Goal: Task Accomplishment & Management: Manage account settings

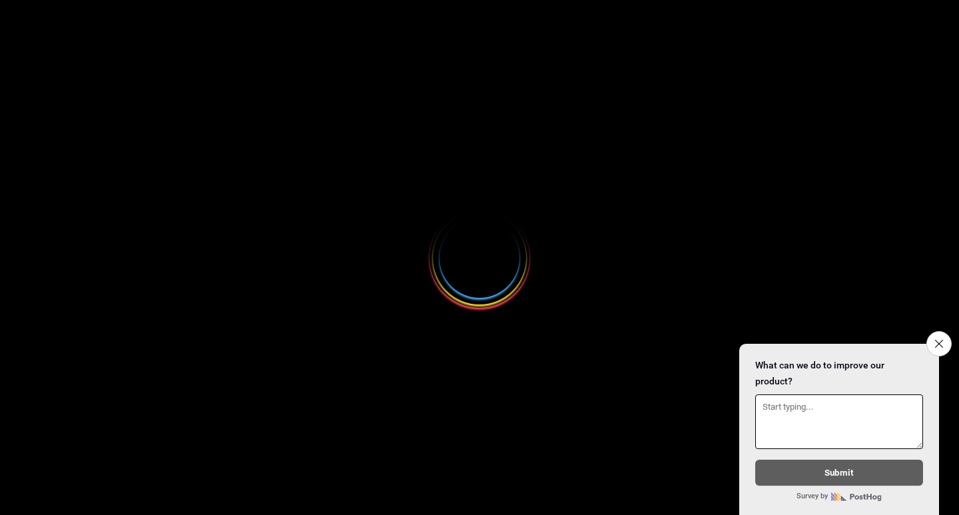
select select
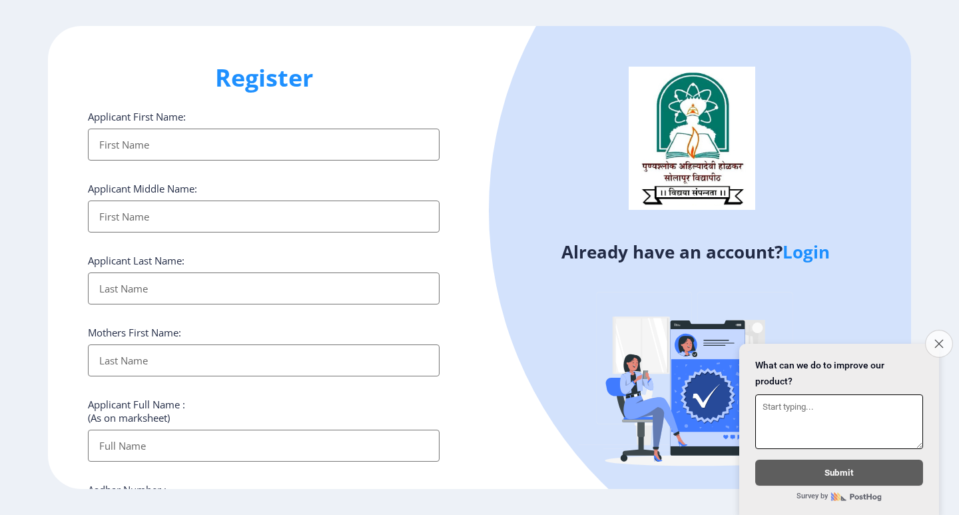
click at [945, 339] on button "Close survey" at bounding box center [939, 344] width 28 height 28
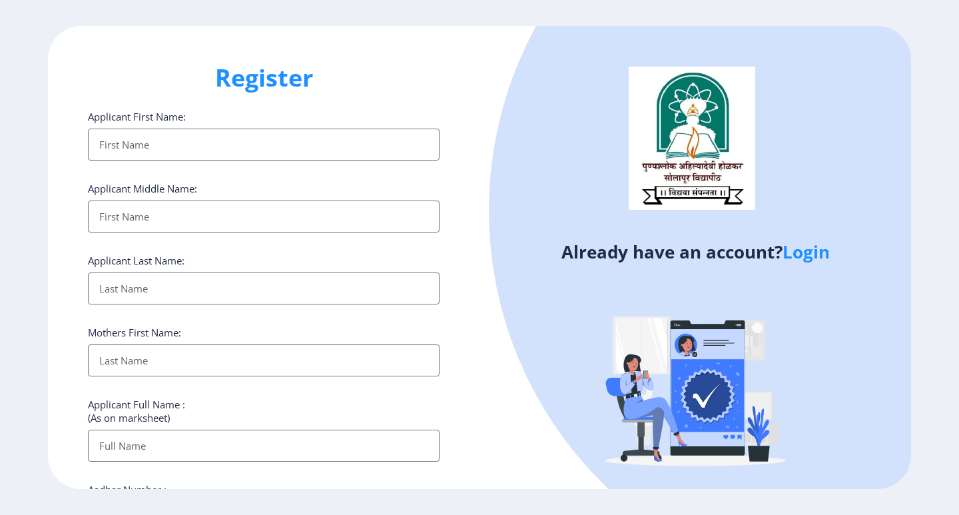
click at [810, 252] on link "Login" at bounding box center [805, 252] width 47 height 24
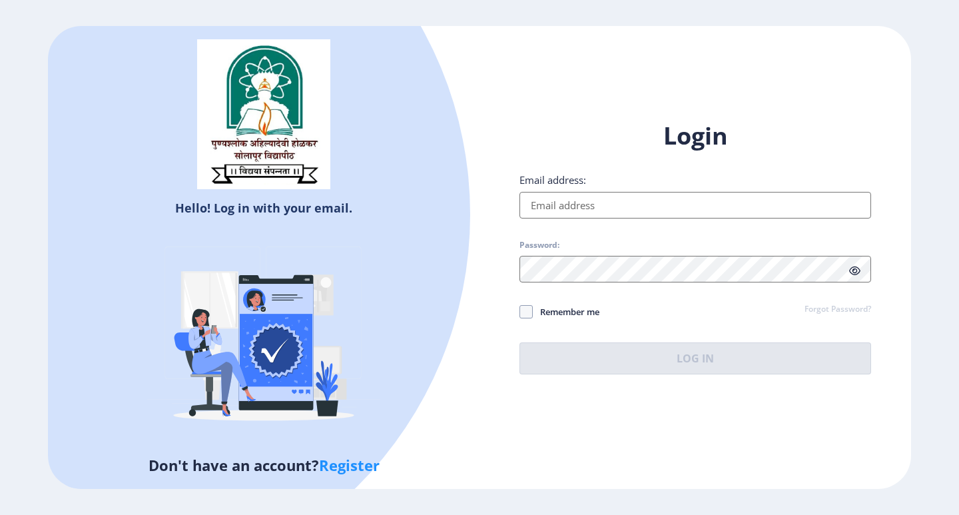
click at [588, 197] on input "Email address:" at bounding box center [695, 205] width 352 height 27
click at [593, 210] on input "Email address:" at bounding box center [695, 205] width 352 height 27
paste input "[EMAIL_ADDRESS][DOMAIN_NAME]"
type input "[EMAIL_ADDRESS][DOMAIN_NAME]"
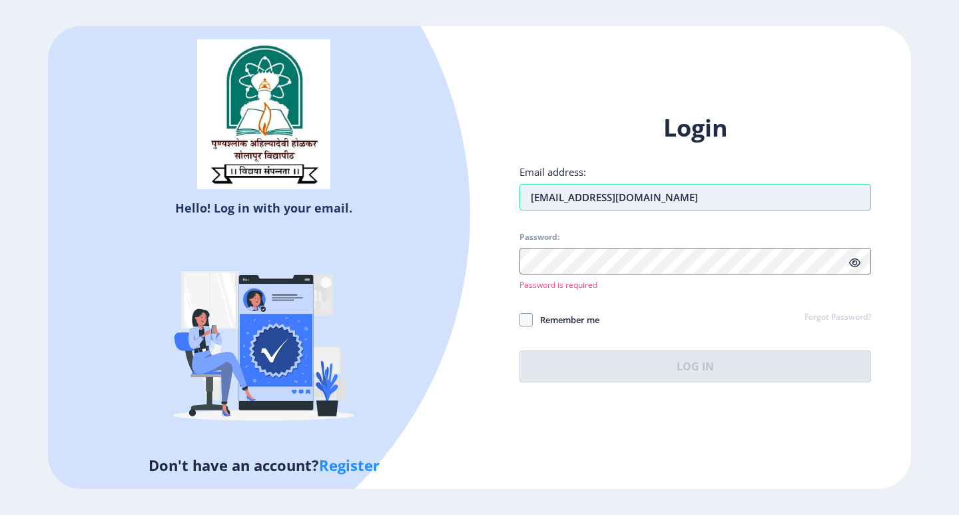
click at [531, 205] on input "[EMAIL_ADDRESS][DOMAIN_NAME]" at bounding box center [695, 197] width 352 height 27
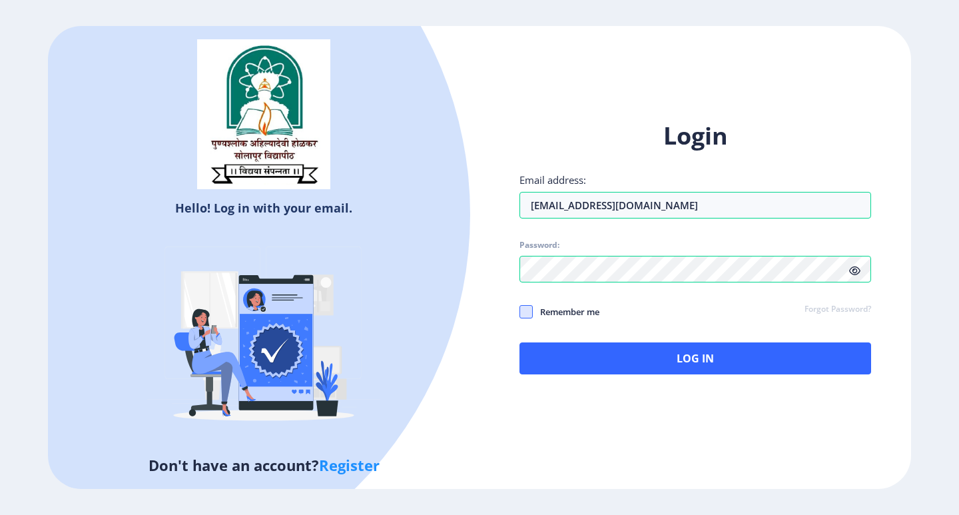
click at [524, 311] on span at bounding box center [525, 311] width 13 height 13
click at [520, 311] on input "Remember me" at bounding box center [519, 311] width 1 height 1
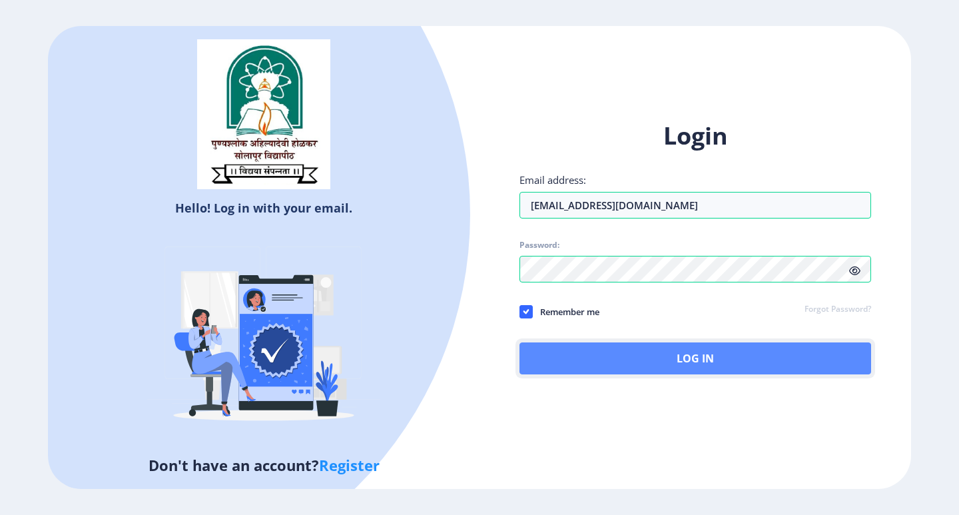
click at [653, 365] on button "Log In" at bounding box center [695, 358] width 352 height 32
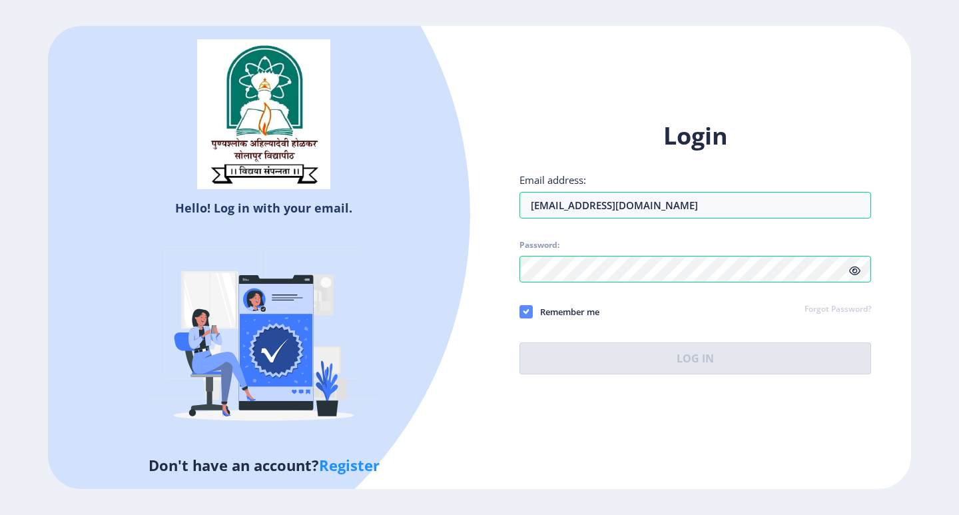
click at [525, 312] on use at bounding box center [526, 311] width 6 height 5
click at [520, 312] on input "Remember me" at bounding box center [519, 311] width 1 height 1
checkbox input "false"
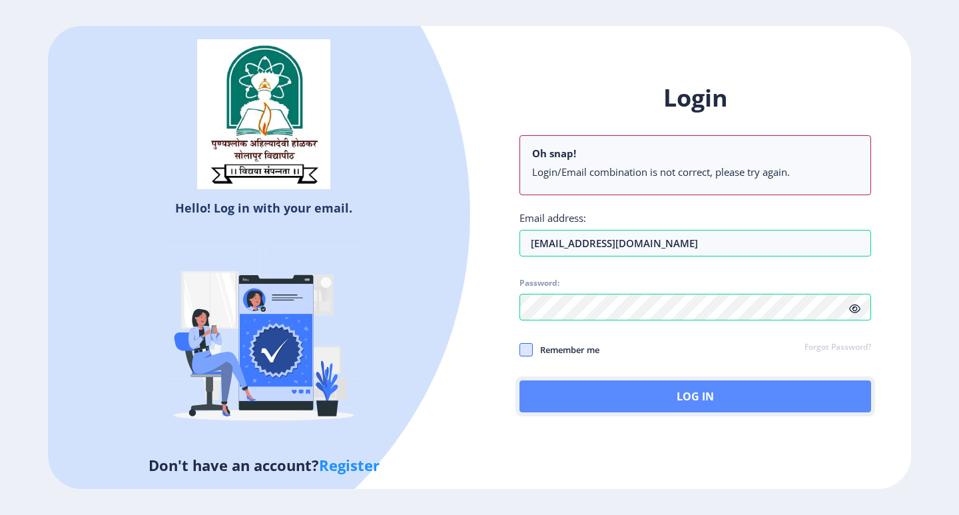
click at [597, 396] on button "Log In" at bounding box center [695, 396] width 352 height 32
